Goal: Task Accomplishment & Management: Manage account settings

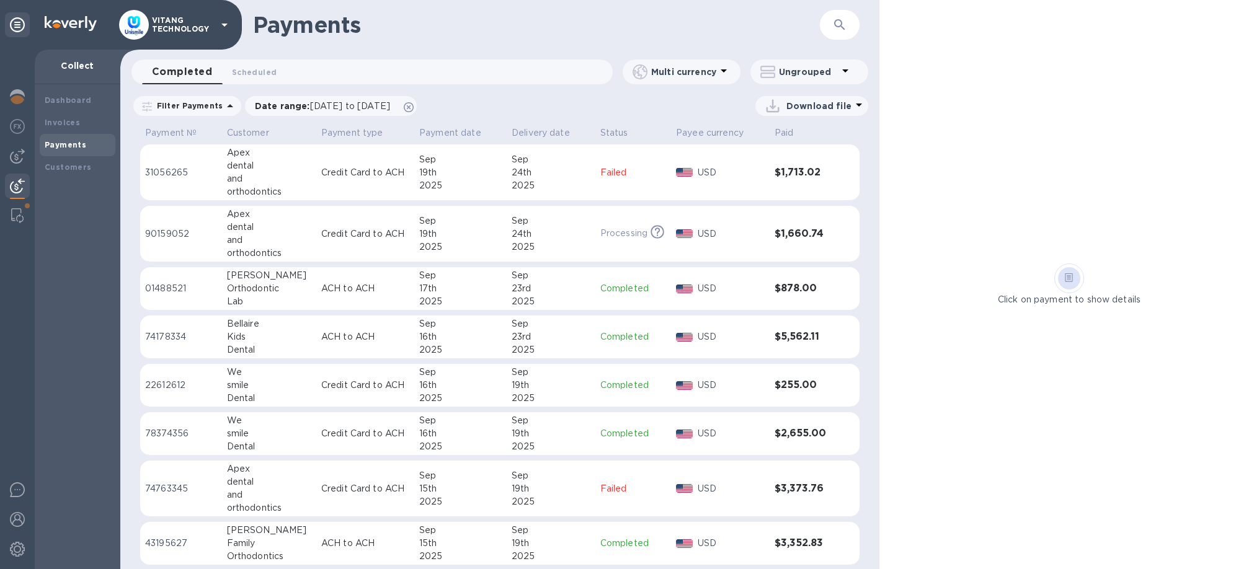
click at [567, 347] on div "2025" at bounding box center [551, 350] width 79 height 13
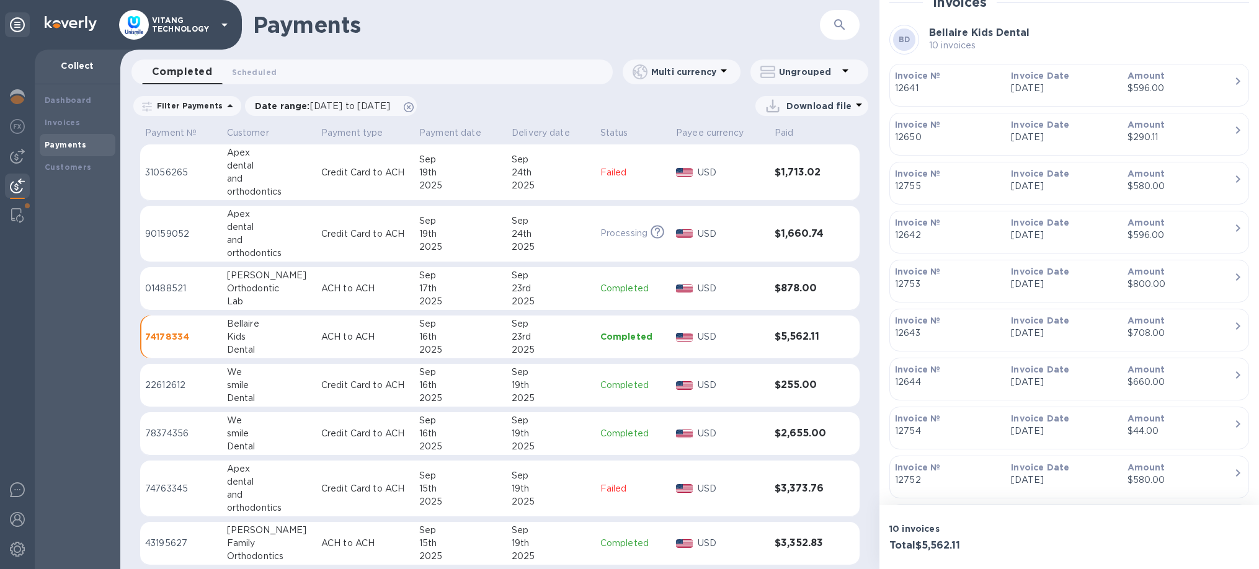
scroll to position [376, 0]
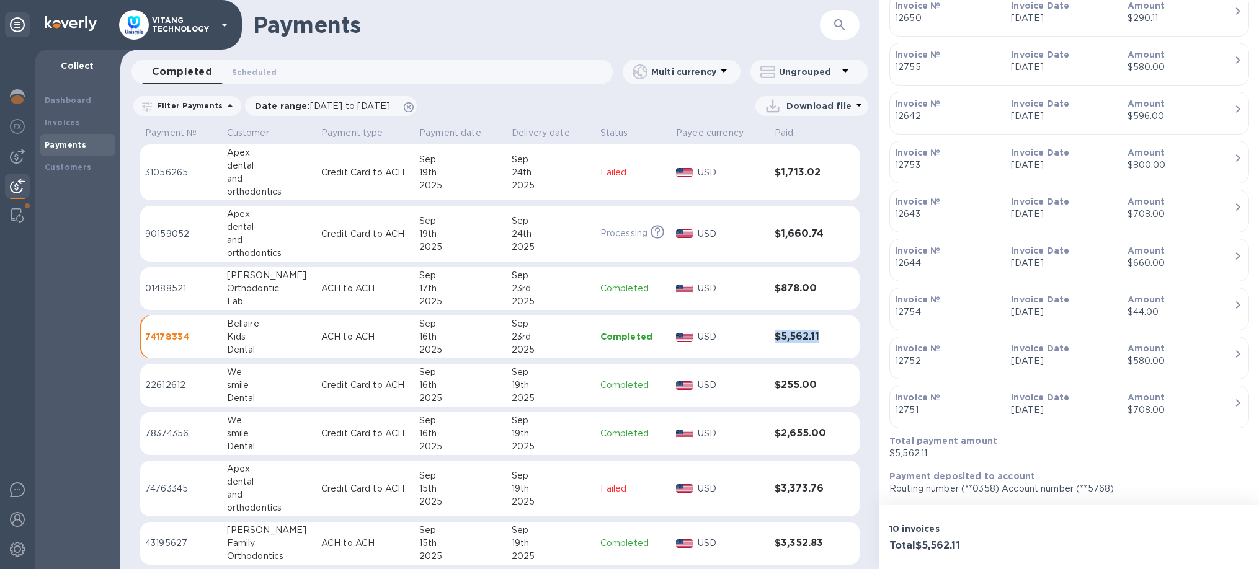
drag, startPoint x: 829, startPoint y: 339, endPoint x: 767, endPoint y: 328, distance: 63.0
click at [767, 328] on tr "74178334 Bellaire Kids Dental ACH to ACH Sep 16th 2025 Sep 23rd 2025 Completed …" at bounding box center [499, 337] width 719 height 43
copy tr "$5,562.11"
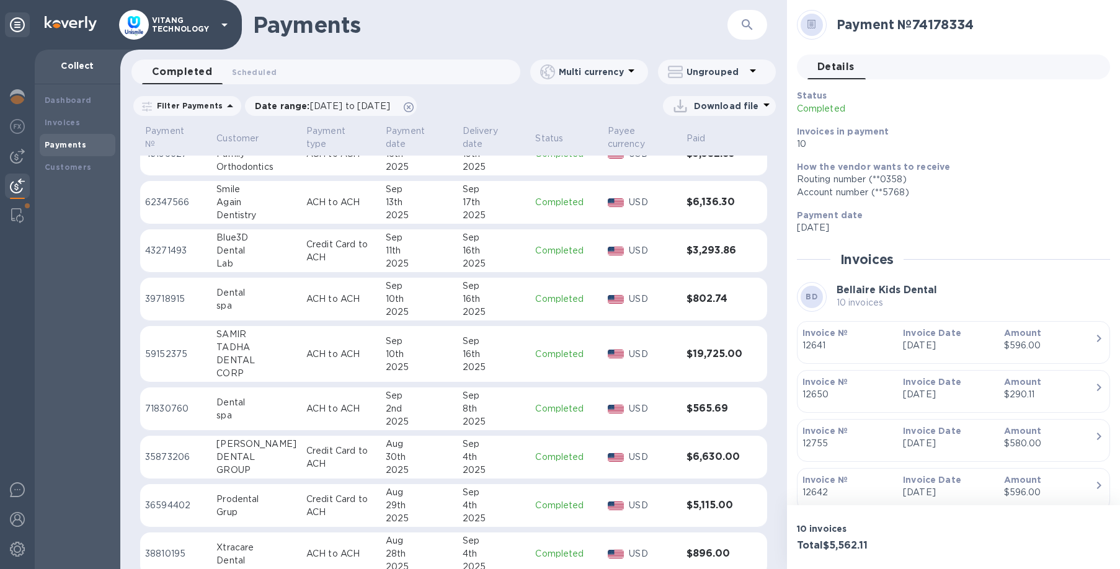
scroll to position [419, 0]
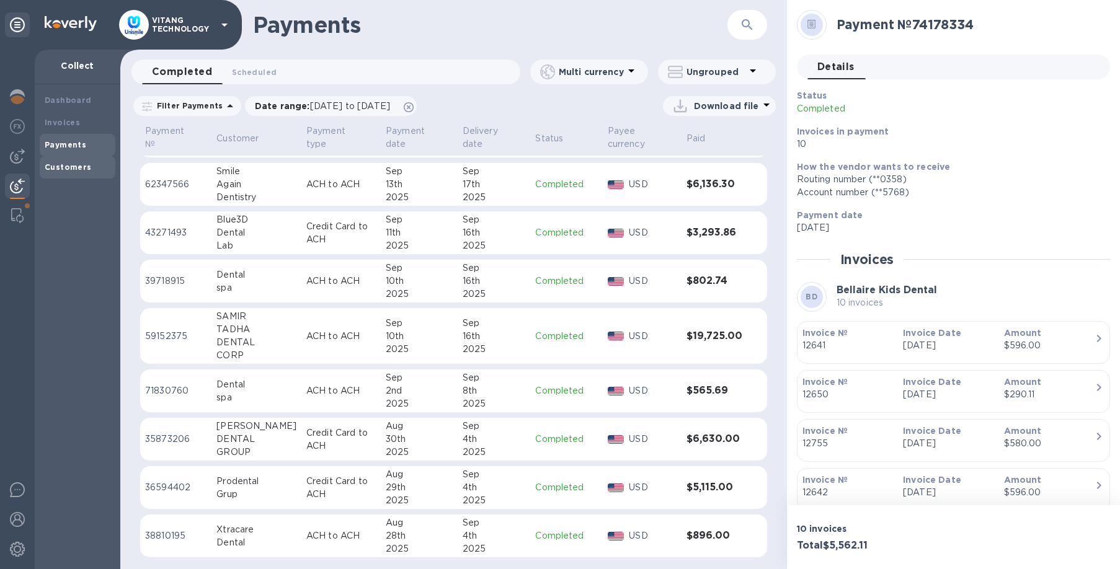
click at [54, 172] on b "Customers" at bounding box center [68, 166] width 47 height 9
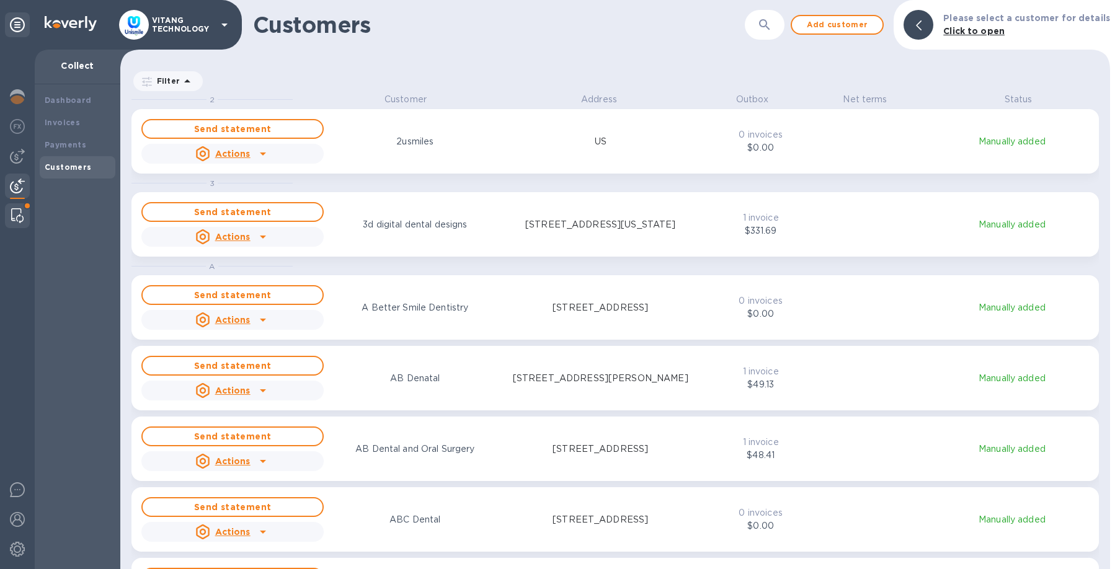
scroll to position [476, 990]
click at [15, 215] on img at bounding box center [17, 215] width 12 height 15
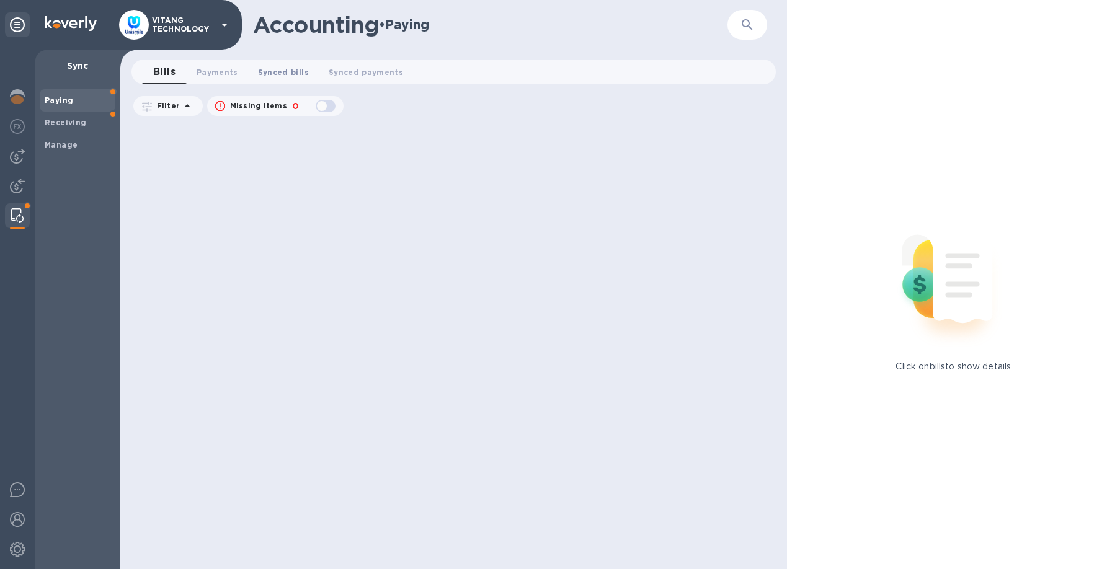
click at [292, 72] on span "Synced bills 0" at bounding box center [283, 72] width 51 height 13
click at [74, 143] on b "Manage" at bounding box center [61, 144] width 33 height 9
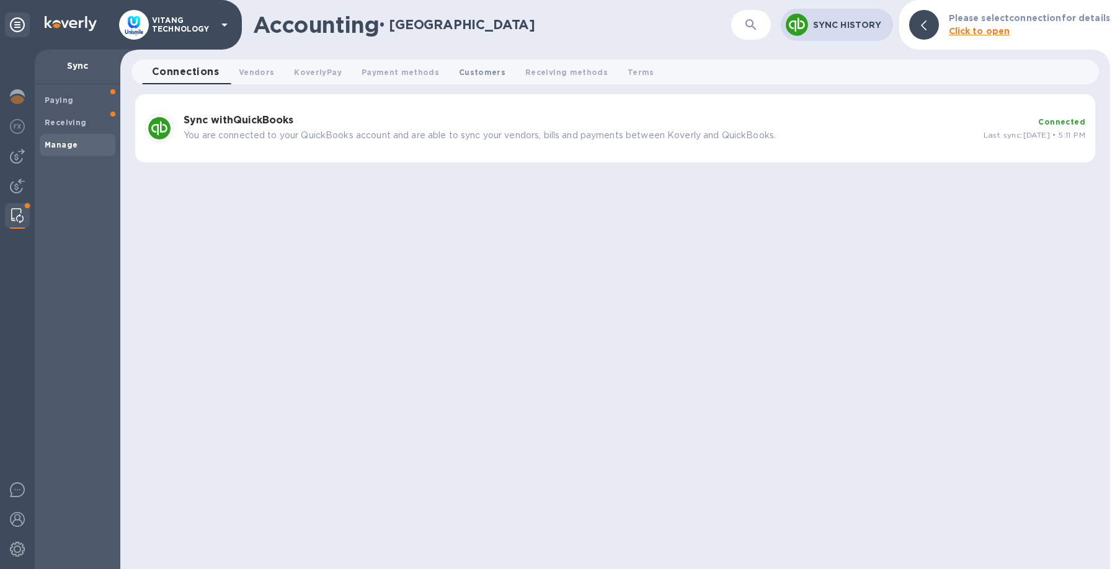
click at [474, 64] on button "Customers 0" at bounding box center [482, 72] width 66 height 25
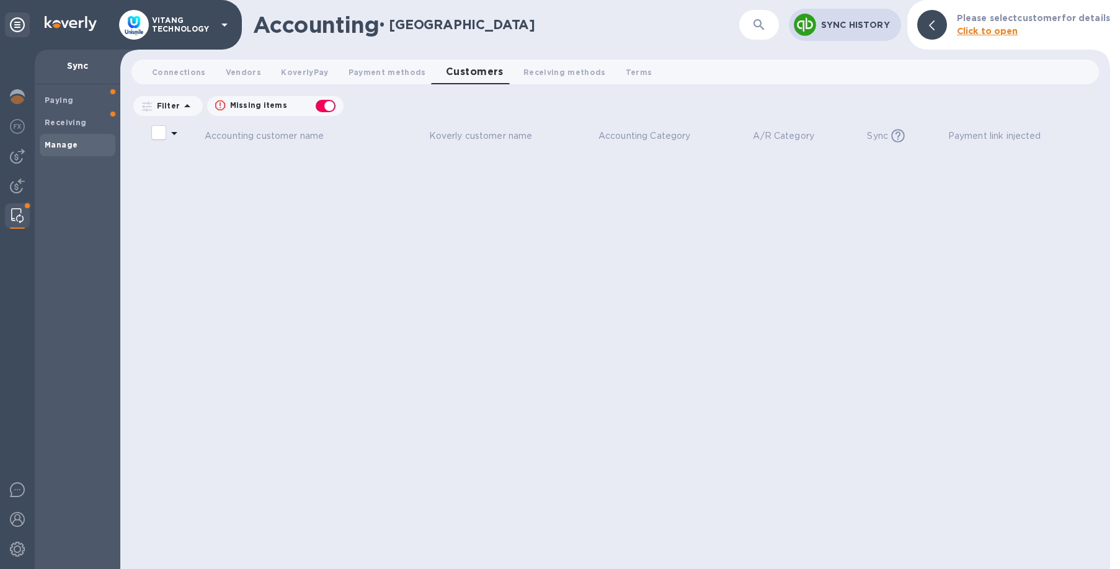
checkbox input "false"
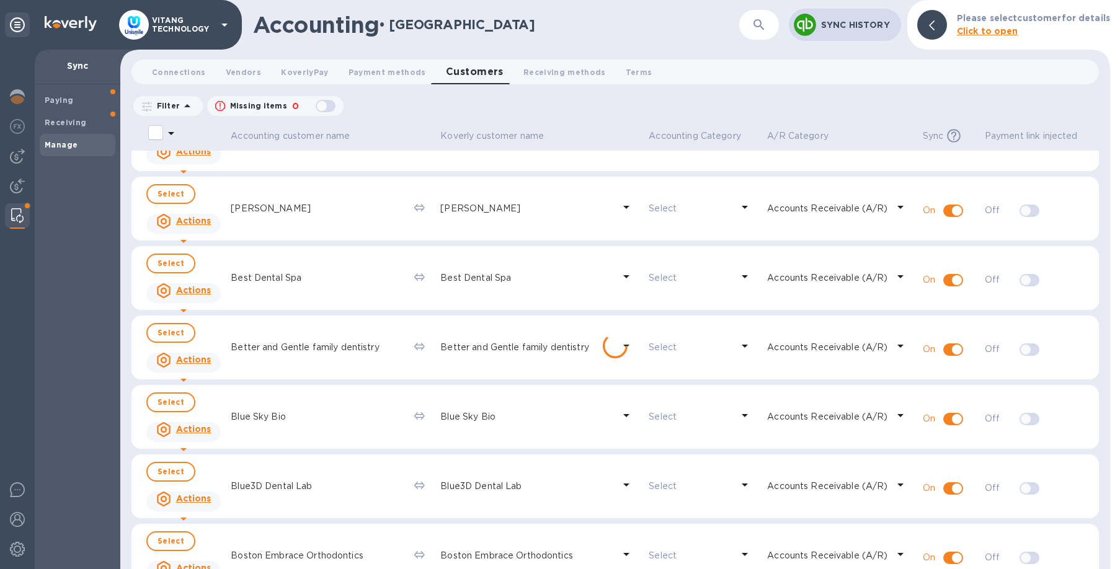
scroll to position [3055, 0]
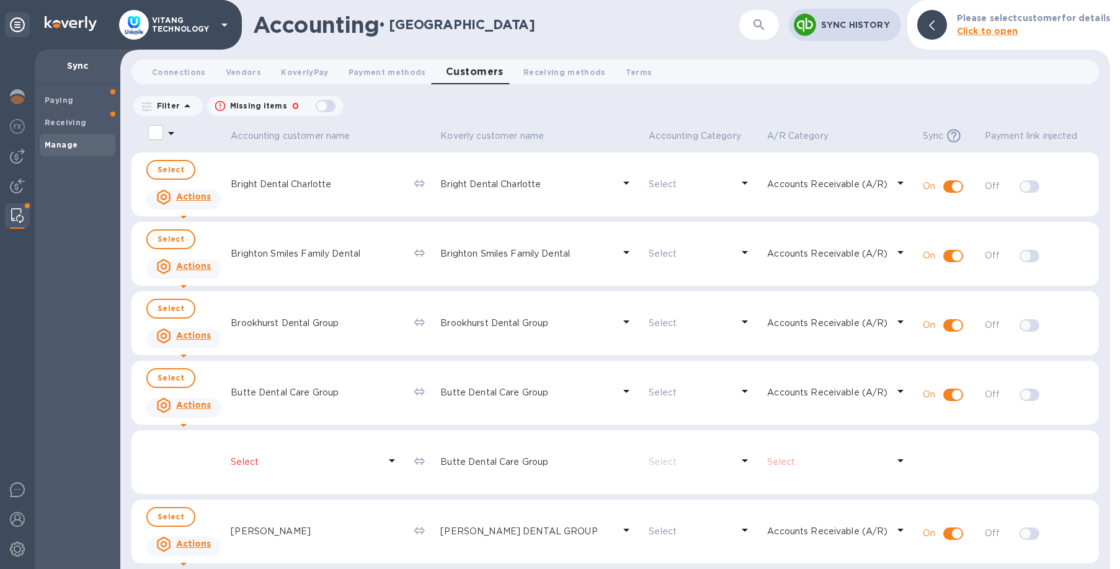
click at [180, 468] on td at bounding box center [183, 462] width 84 height 65
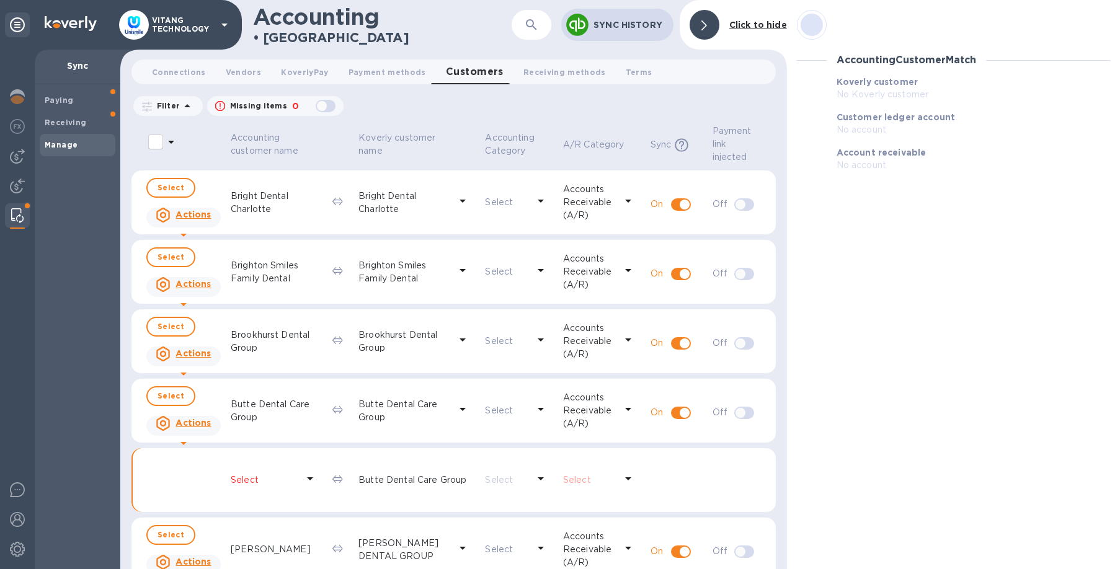
scroll to position [3073, 0]
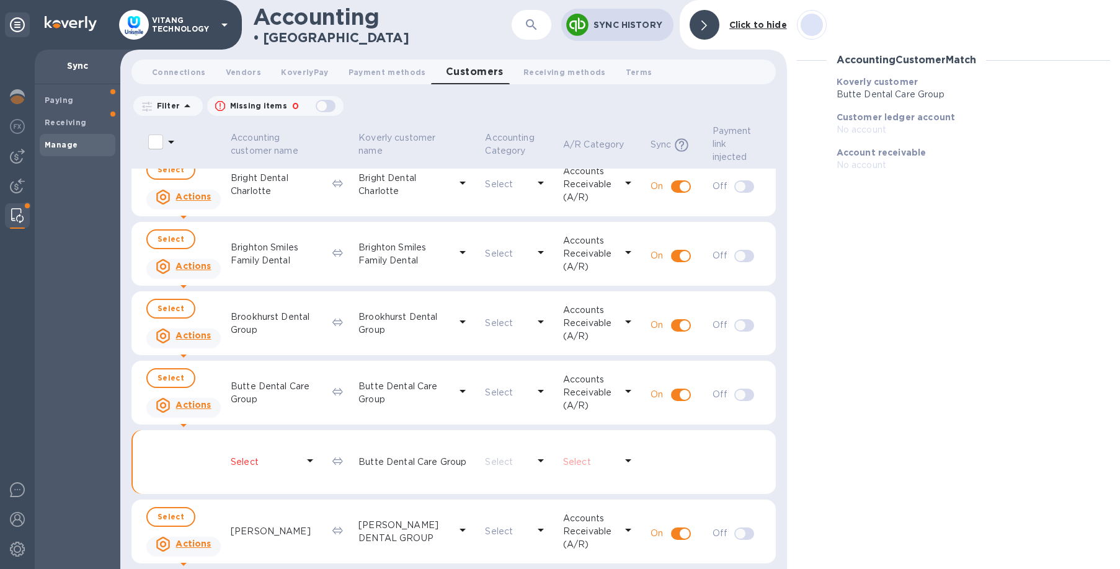
click at [183, 465] on td at bounding box center [183, 462] width 84 height 65
click at [710, 27] on div at bounding box center [705, 25] width 30 height 30
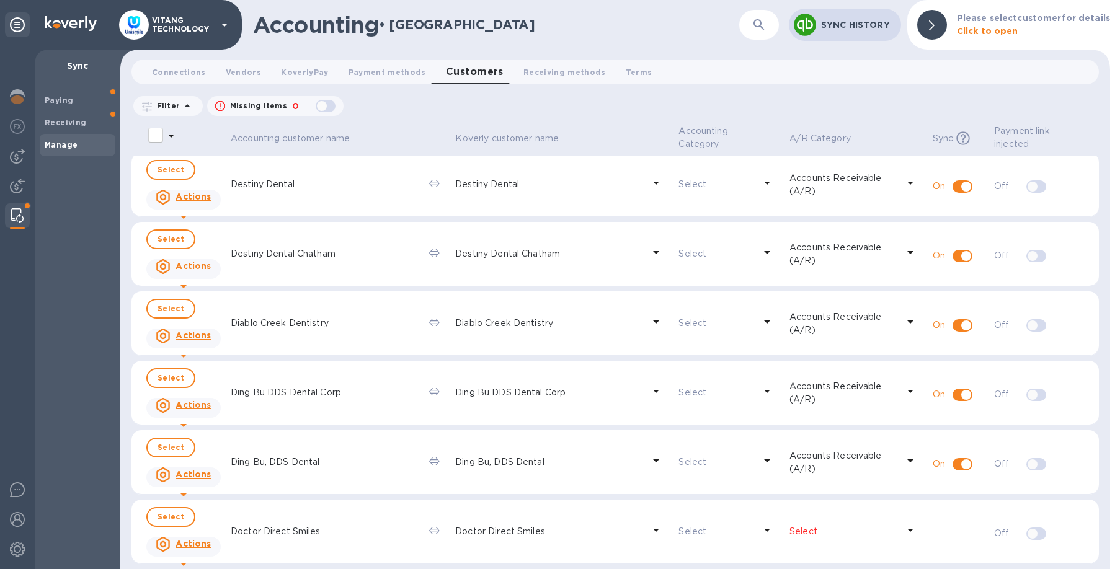
scroll to position [6740, 0]
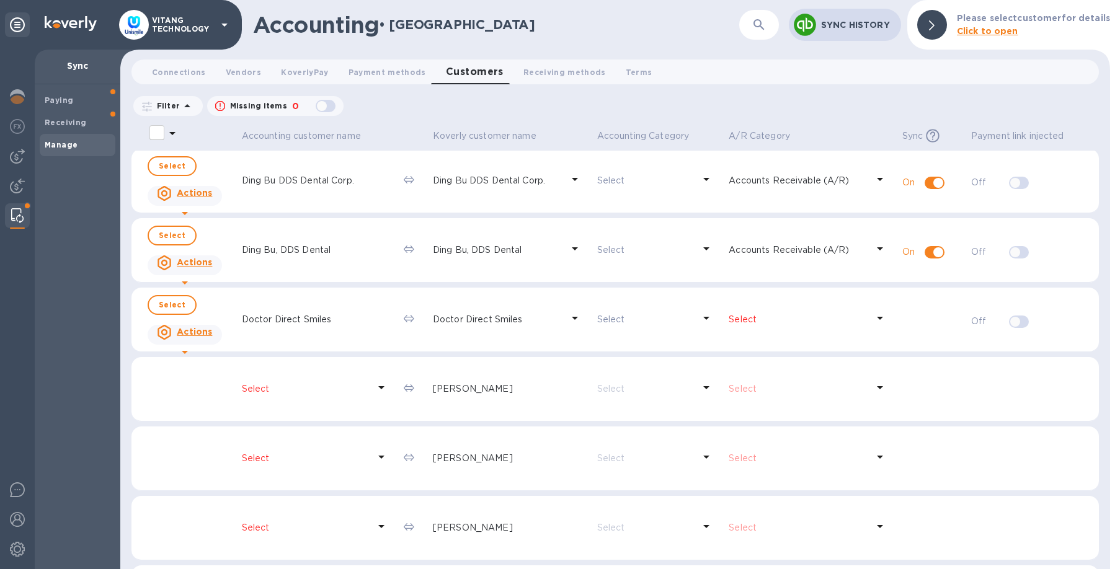
click at [874, 318] on icon at bounding box center [880, 318] width 15 height 15
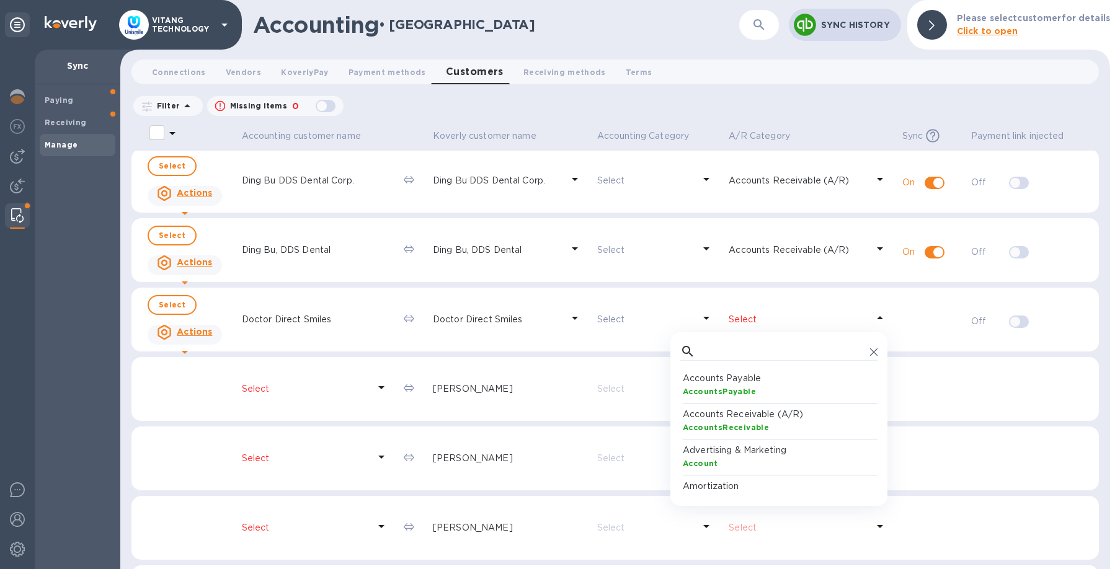
scroll to position [124, 197]
click at [756, 427] on b "AccountsReceivable" at bounding box center [726, 427] width 86 height 9
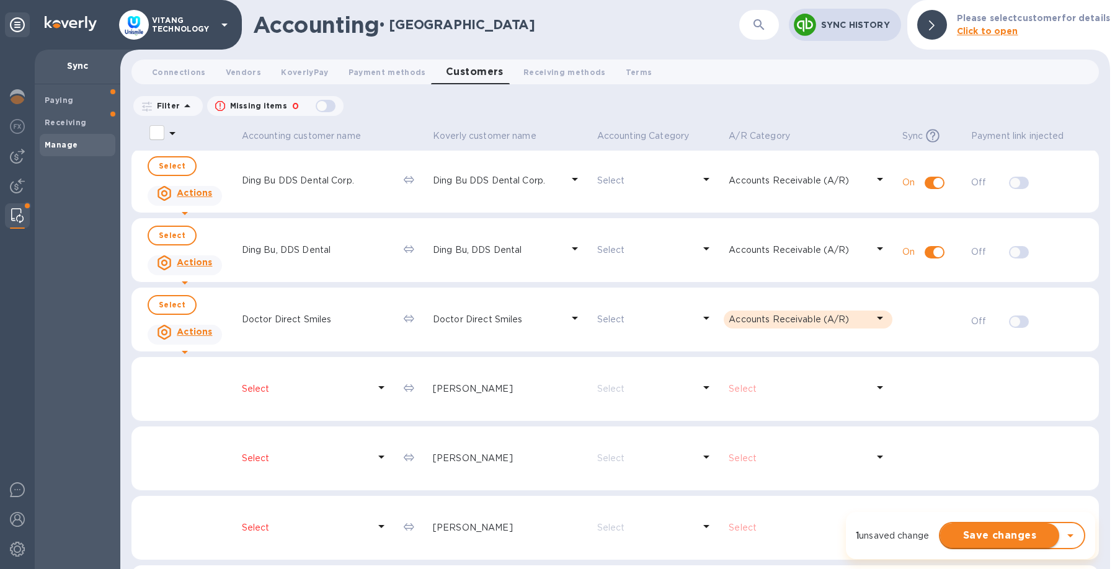
click at [985, 535] on span "Save changes" at bounding box center [999, 535] width 99 height 15
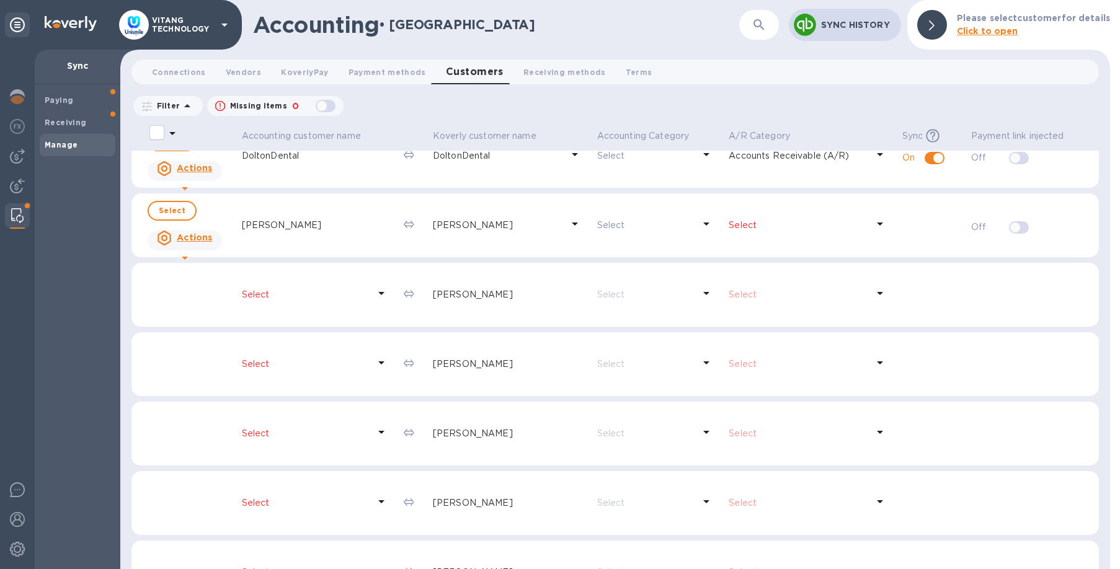
scroll to position [7023, 0]
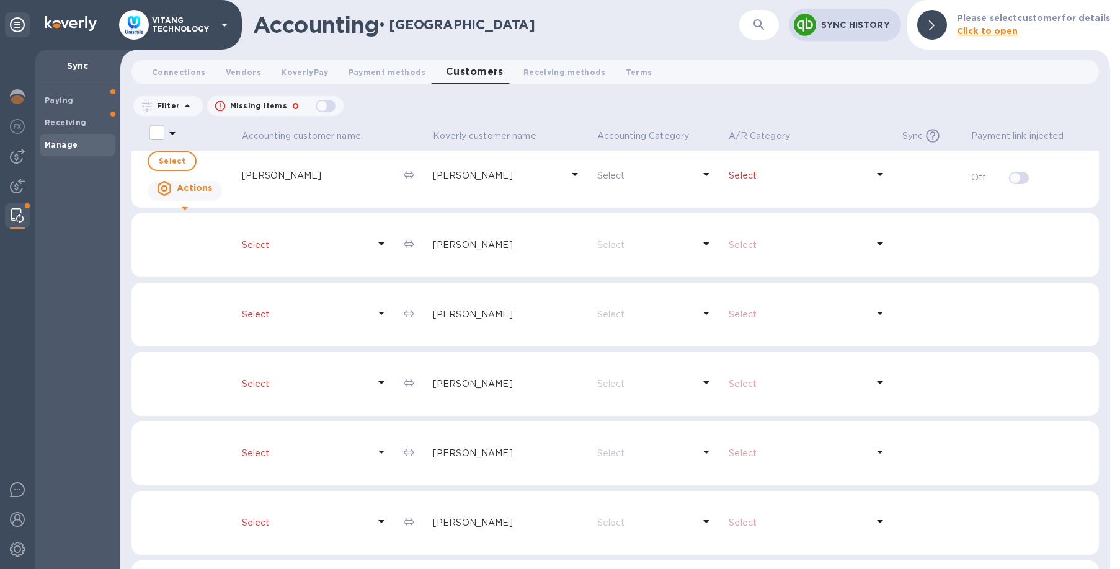
click at [381, 244] on icon at bounding box center [381, 244] width 6 height 3
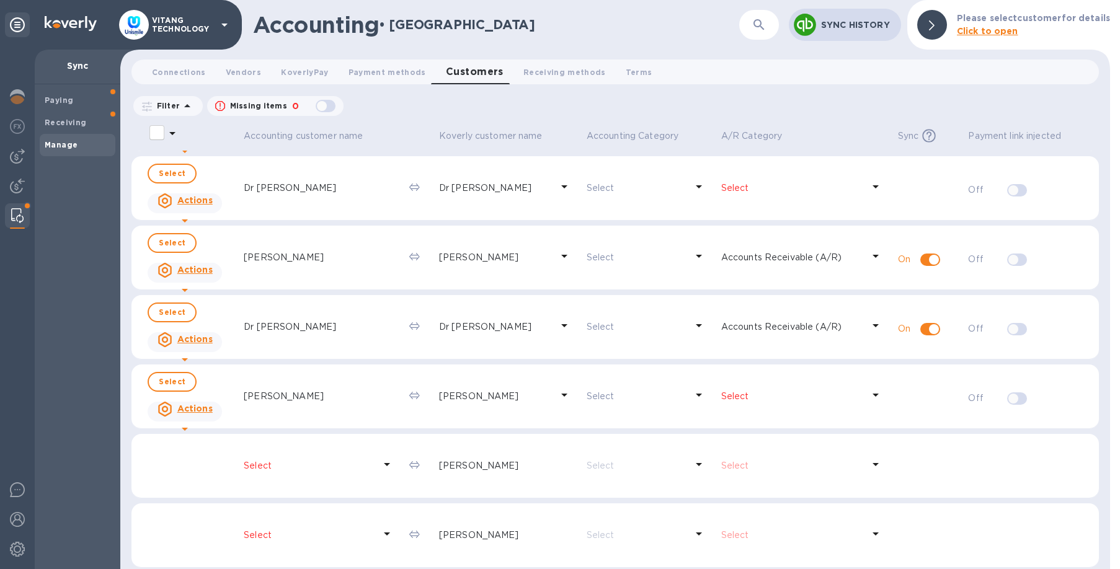
scroll to position [8649, 0]
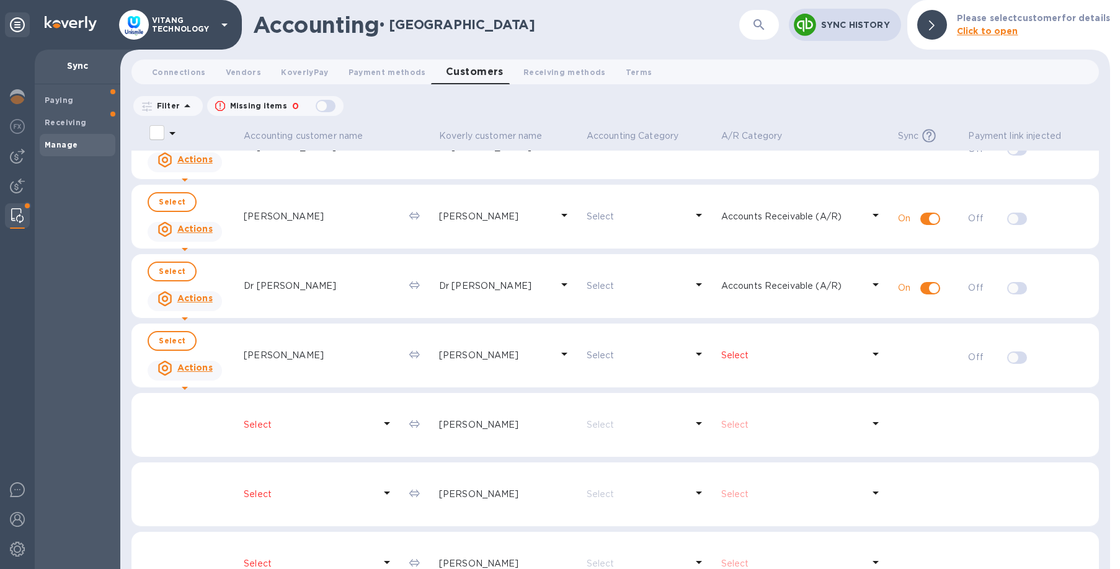
click at [819, 357] on p "Select" at bounding box center [792, 355] width 142 height 13
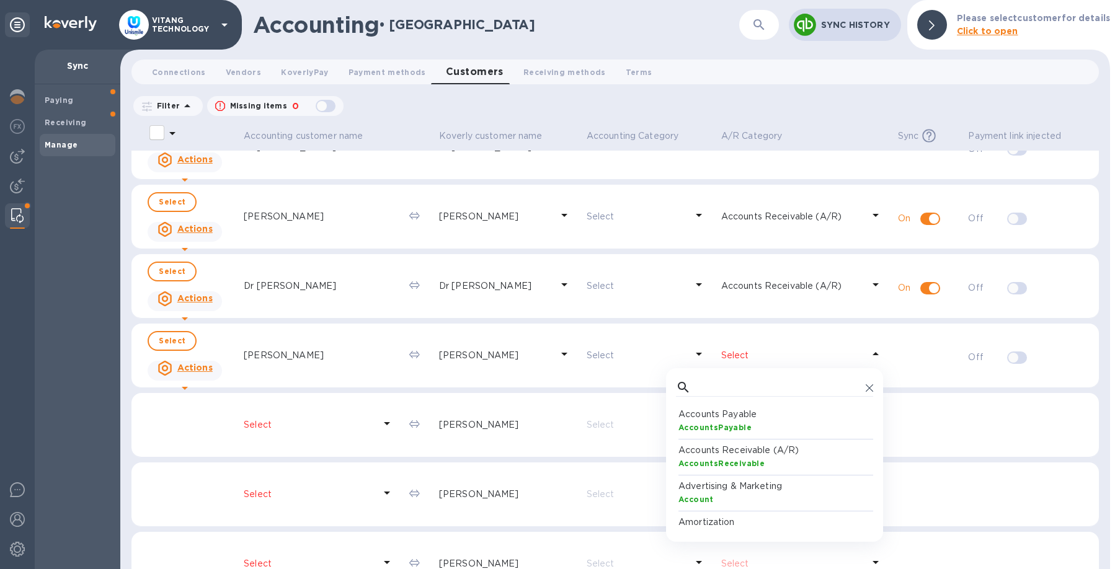
scroll to position [124, 197]
click at [791, 461] on div "AccountsReceivable" at bounding box center [777, 463] width 197 height 13
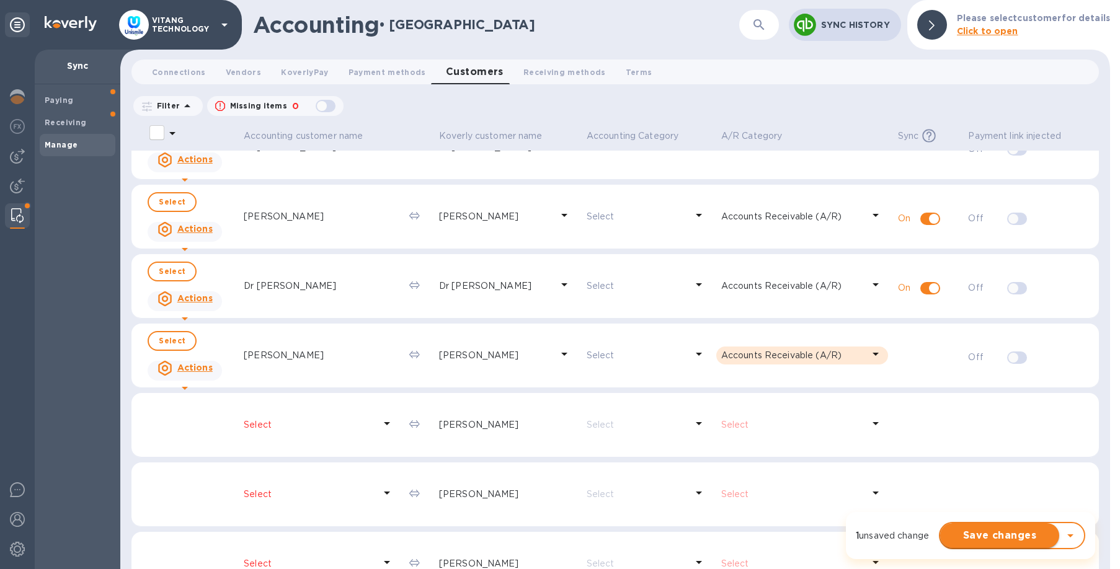
click at [972, 535] on span "Save changes" at bounding box center [999, 535] width 99 height 15
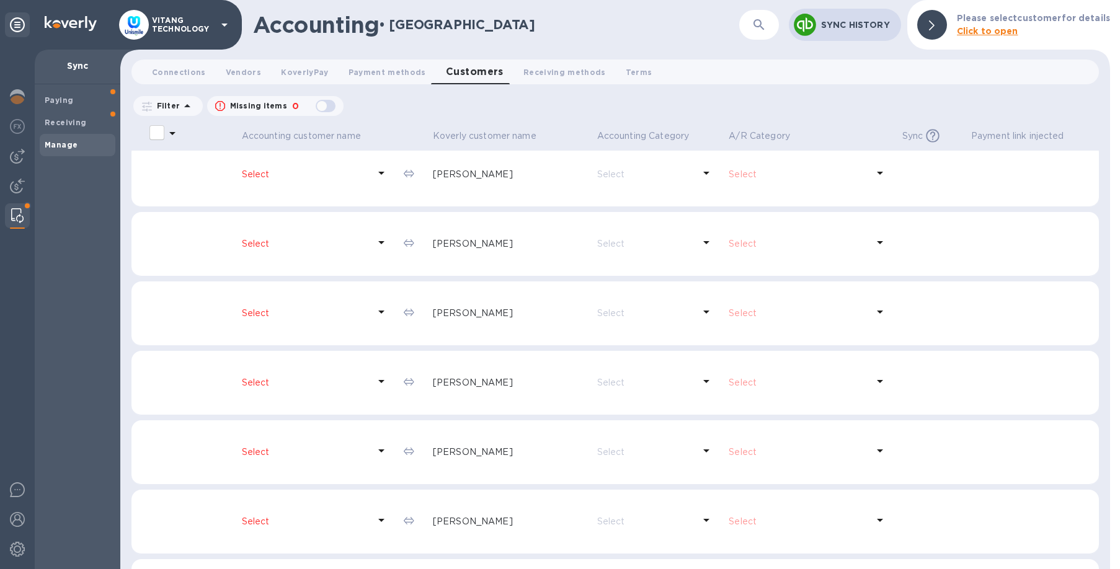
scroll to position [6740, 0]
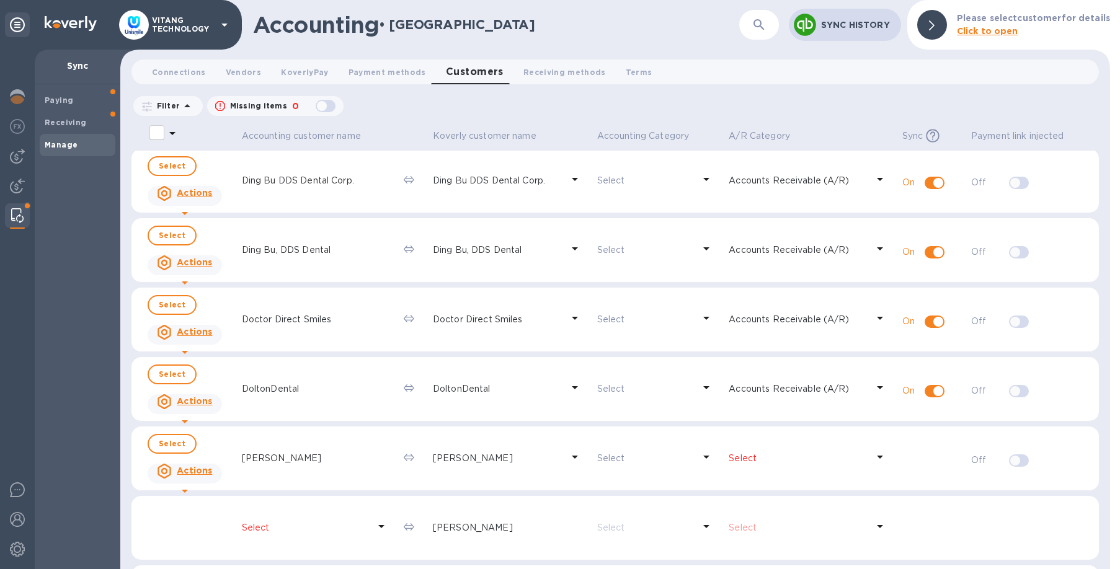
click at [821, 456] on p "Select" at bounding box center [798, 458] width 138 height 13
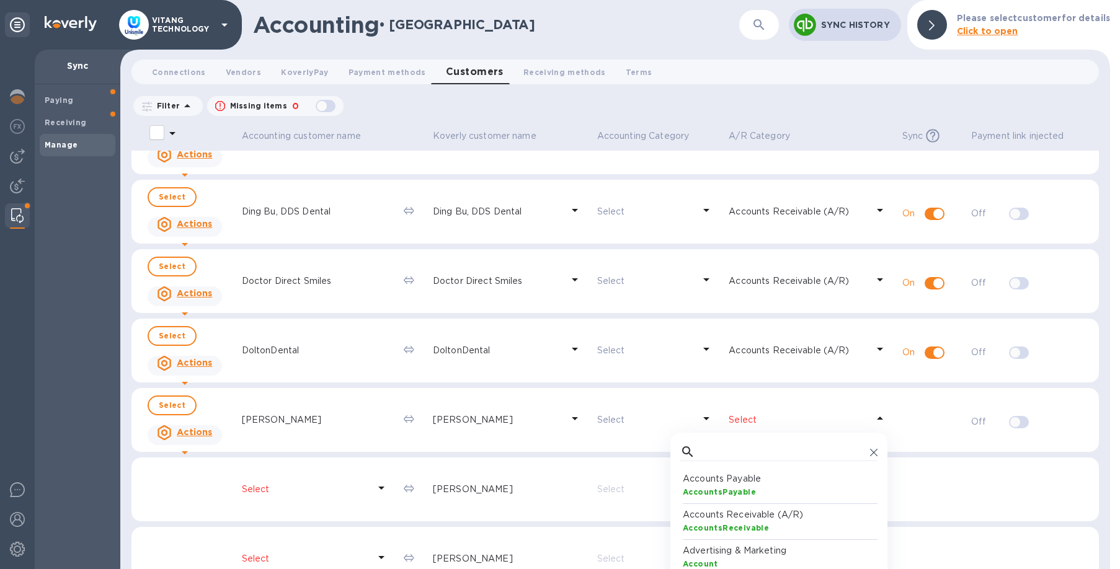
scroll to position [6811, 0]
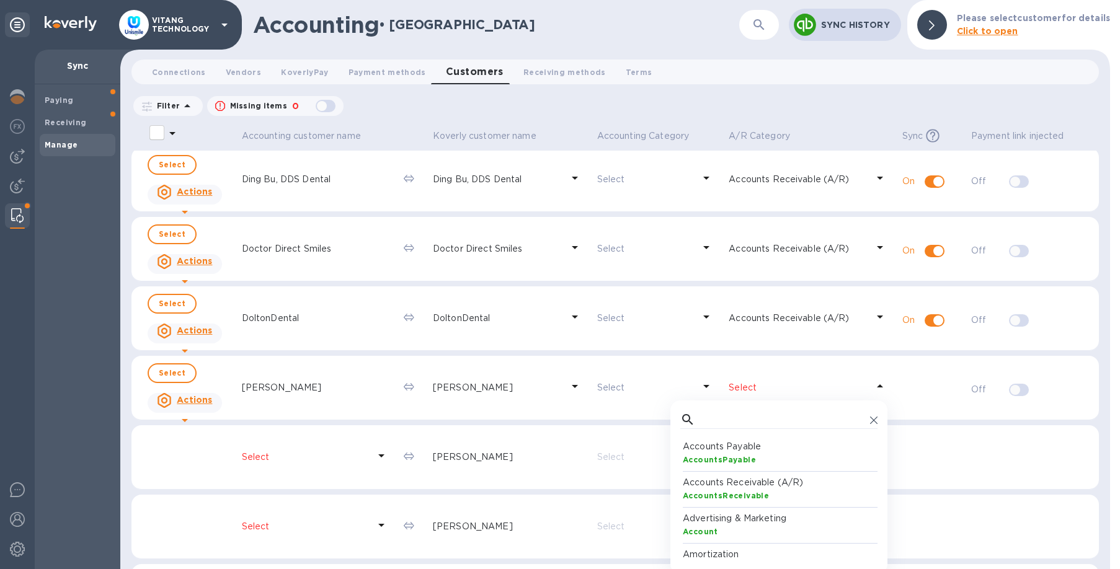
click at [785, 491] on div "AccountsReceivable" at bounding box center [781, 495] width 197 height 13
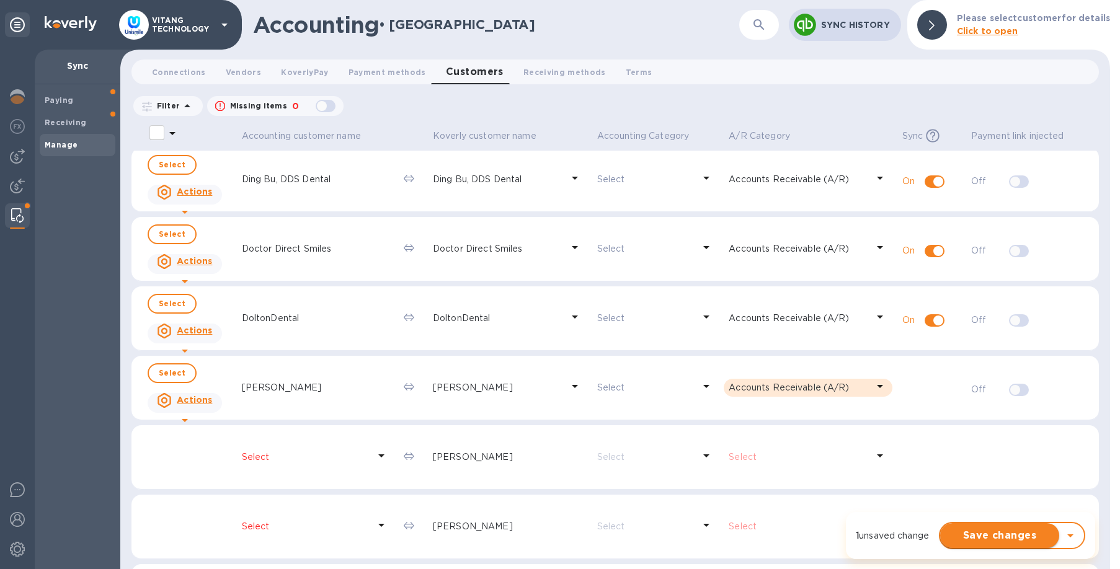
click at [983, 539] on span "Save changes" at bounding box center [999, 535] width 99 height 15
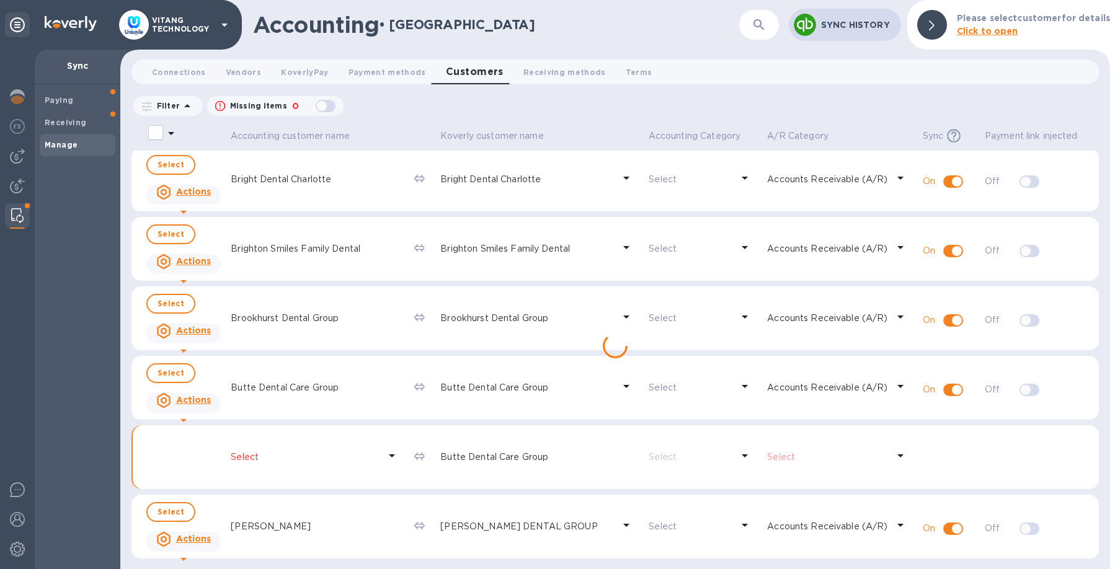
scroll to position [3055, 0]
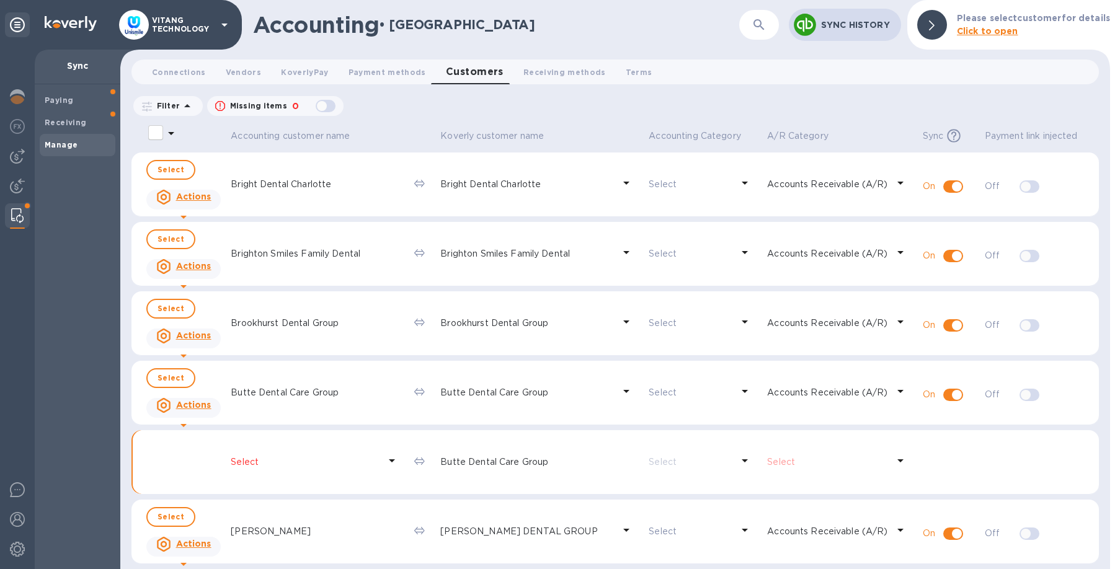
click at [191, 418] on icon at bounding box center [183, 425] width 15 height 15
click at [210, 409] on div at bounding box center [560, 284] width 1120 height 569
click at [78, 117] on span "Receiving" at bounding box center [66, 123] width 42 height 12
